Goal: Task Accomplishment & Management: Use online tool/utility

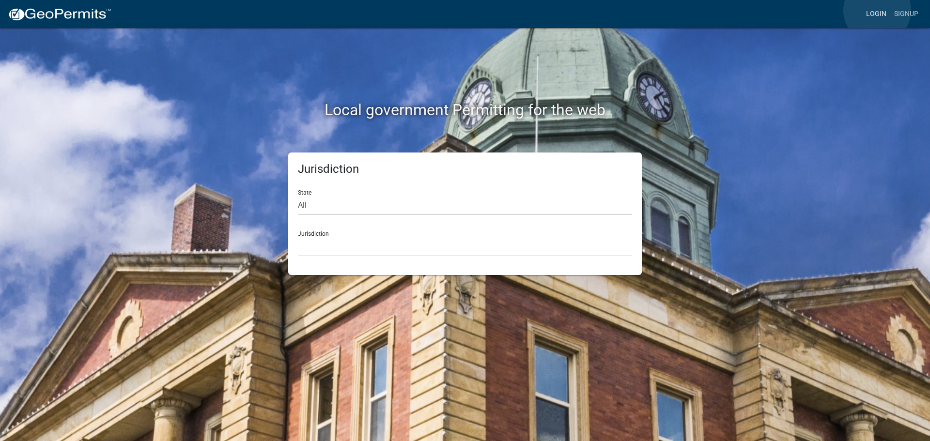
click at [878, 10] on link "Login" at bounding box center [877, 14] width 28 height 18
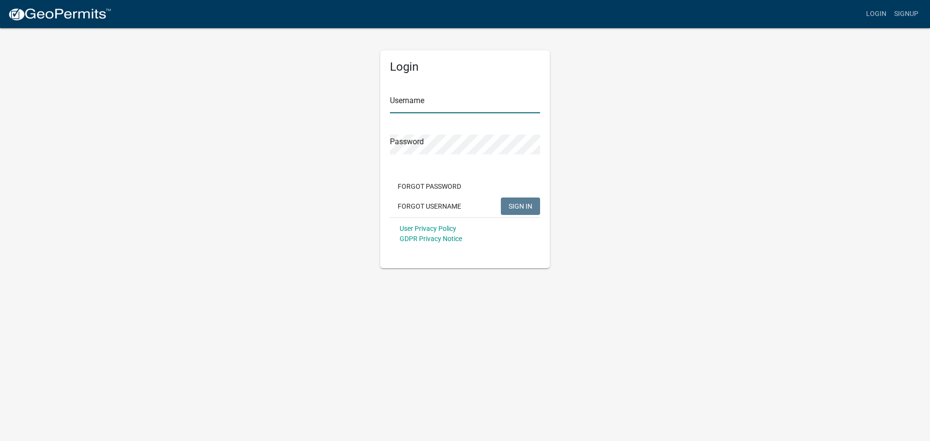
type input "dwright"
click at [525, 207] on span "SIGN IN" at bounding box center [521, 206] width 24 height 8
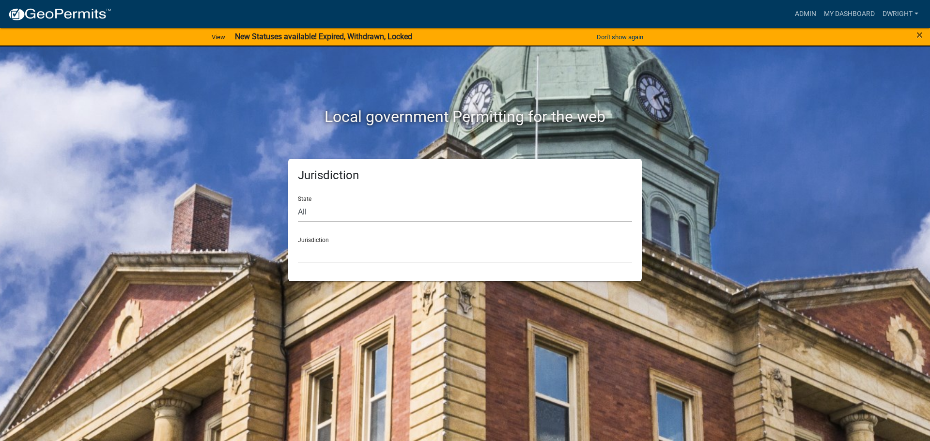
click at [310, 213] on select "All [US_STATE] [US_STATE] [US_STATE] [US_STATE] [US_STATE] [US_STATE] [US_STATE…" at bounding box center [465, 212] width 334 height 20
select select "[US_STATE]"
click at [298, 202] on select "All [US_STATE] [US_STATE] [US_STATE] [US_STATE] [US_STATE] [US_STATE] [US_STATE…" at bounding box center [465, 212] width 334 height 20
click at [312, 264] on div "Jurisdiction State All [US_STATE] [US_STATE] [US_STATE] [US_STATE] [US_STATE] […" at bounding box center [465, 220] width 354 height 123
click at [309, 261] on select "[GEOGRAPHIC_DATA], [US_STATE][PERSON_NAME][GEOGRAPHIC_DATA], [US_STATE][PERSON_…" at bounding box center [465, 253] width 334 height 20
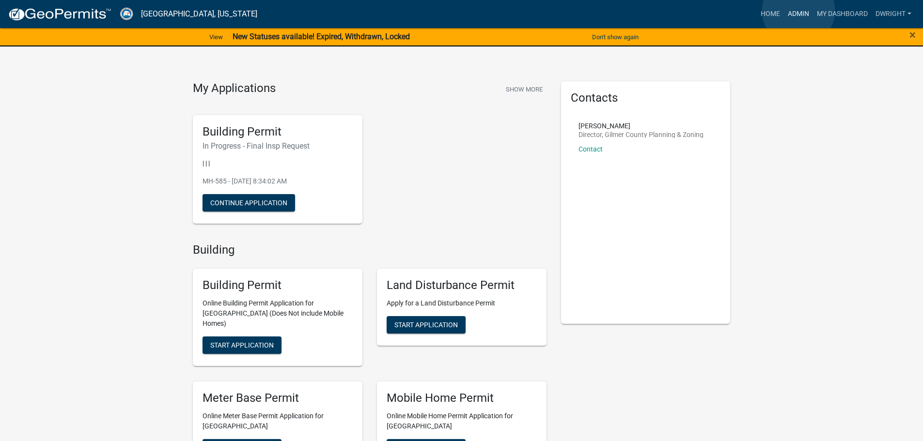
click at [799, 11] on link "Admin" at bounding box center [798, 14] width 29 height 18
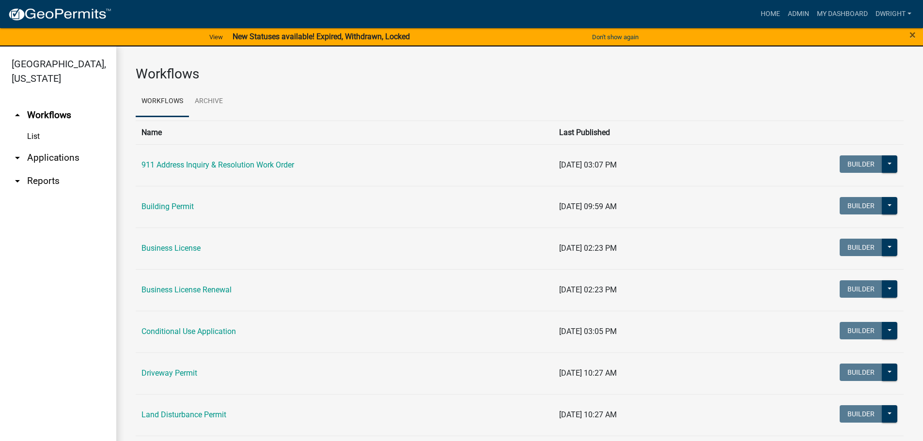
click at [52, 154] on link "arrow_drop_down Applications" at bounding box center [58, 157] width 116 height 23
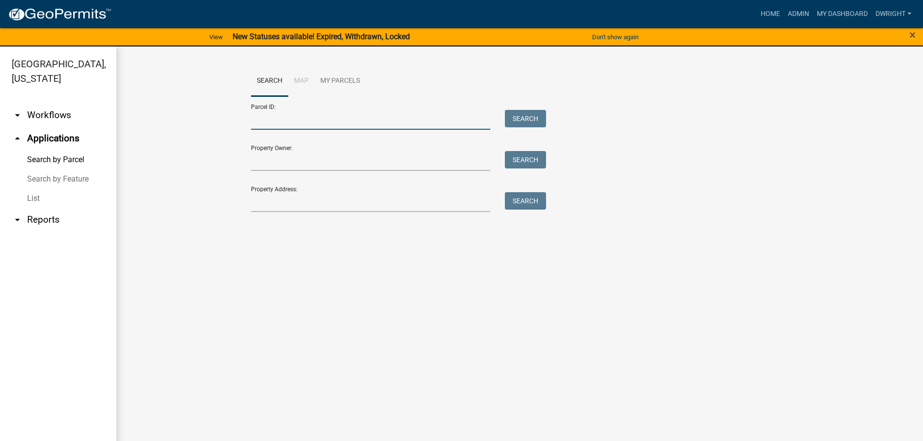
click at [332, 124] on input "Parcel ID:" at bounding box center [371, 120] width 240 height 20
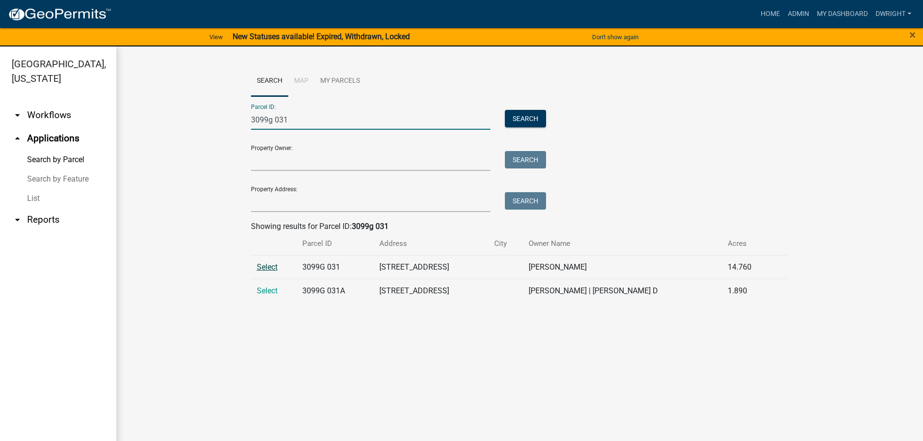
type input "3099g 031"
click at [273, 265] on span "Select" at bounding box center [267, 267] width 21 height 9
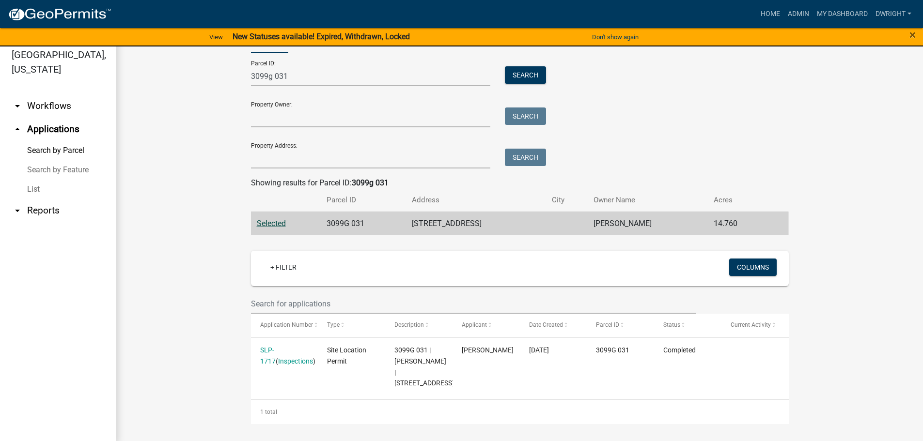
scroll to position [12, 0]
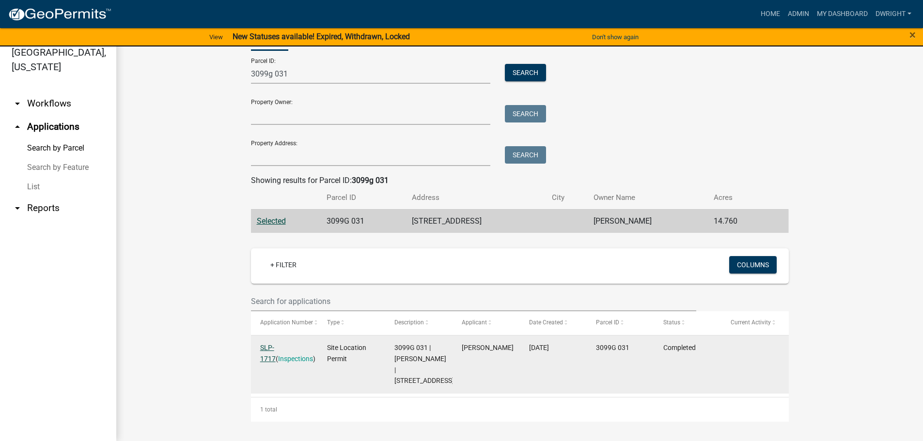
click at [276, 344] on link "SLP-1717" at bounding box center [268, 353] width 16 height 19
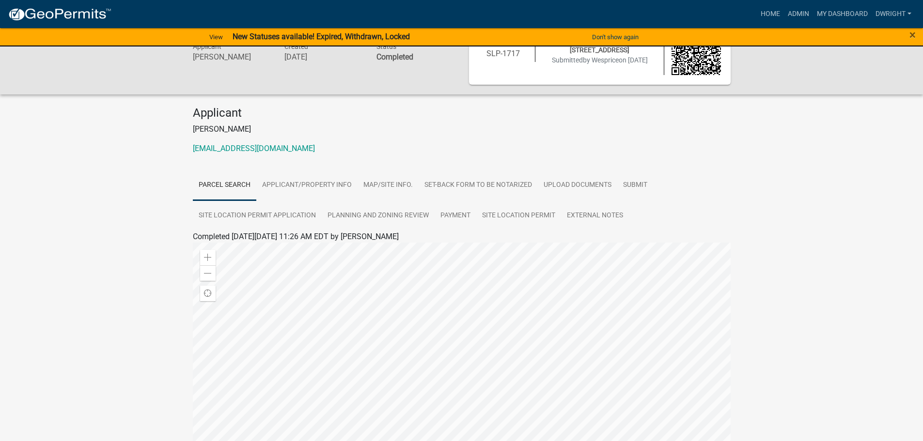
scroll to position [34, 0]
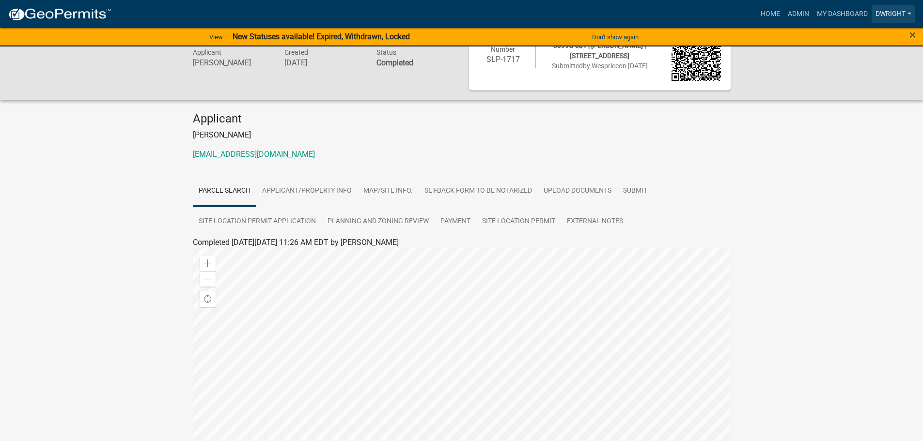
click at [889, 14] on link "Dwright" at bounding box center [894, 14] width 44 height 18
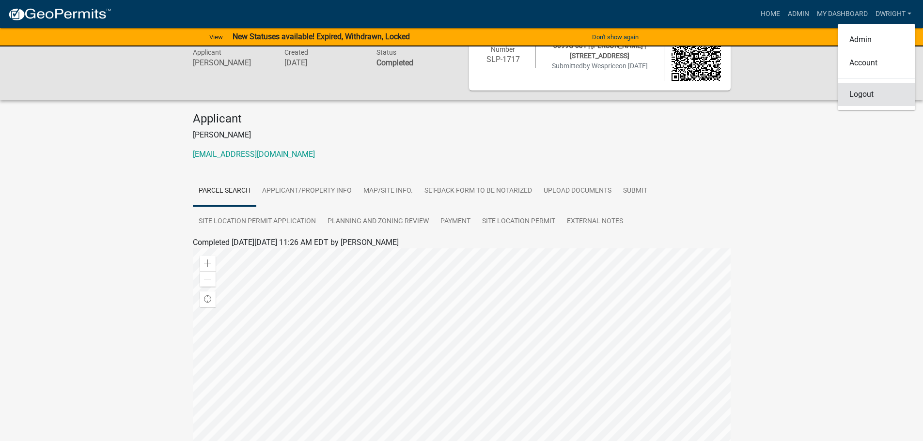
click at [862, 98] on link "Logout" at bounding box center [877, 94] width 78 height 23
